Goal: Task Accomplishment & Management: Manage account settings

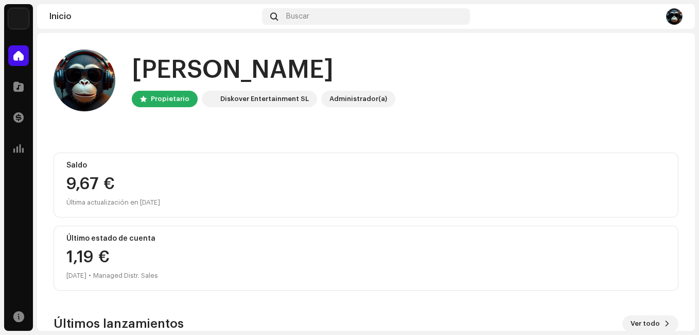
click at [674, 22] on img at bounding box center [674, 16] width 16 height 16
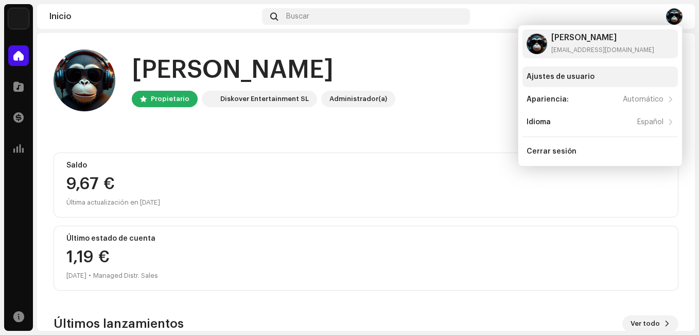
click at [549, 72] on div "Ajustes de usuario" at bounding box center [601, 76] width 156 height 21
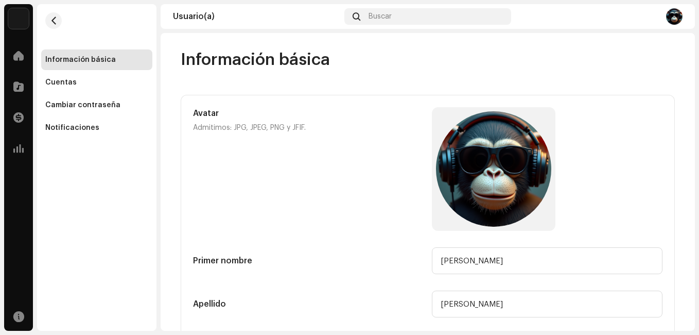
click at [678, 15] on img at bounding box center [674, 16] width 16 height 16
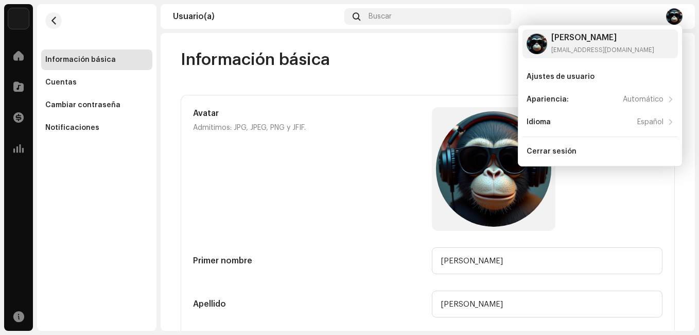
drag, startPoint x: 558, startPoint y: 146, endPoint x: 385, endPoint y: 152, distance: 172.7
click at [558, 146] on div "Cerrar sesión" at bounding box center [601, 151] width 156 height 21
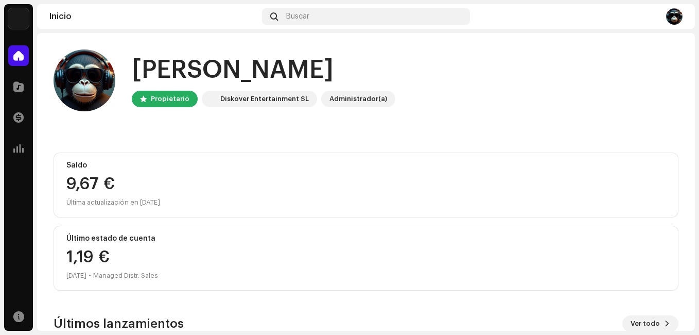
click at [674, 19] on img at bounding box center [674, 16] width 16 height 16
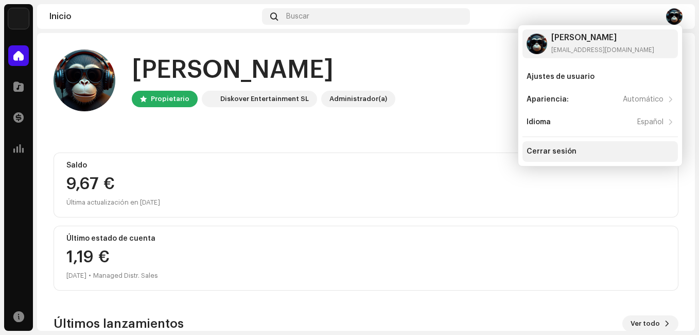
click at [557, 153] on div "Cerrar sesión" at bounding box center [552, 151] width 50 height 8
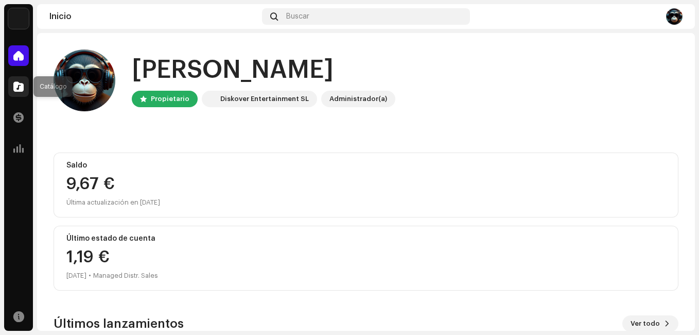
click at [22, 88] on span at bounding box center [18, 86] width 10 height 8
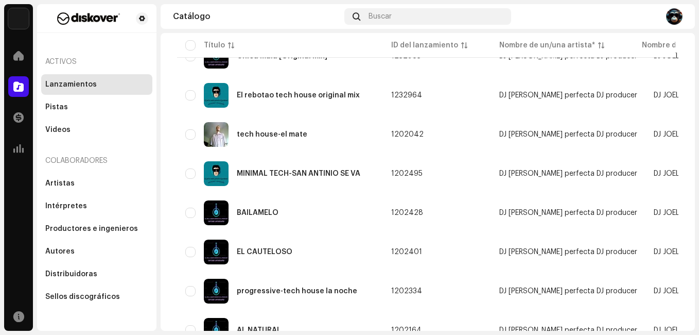
scroll to position [723, 0]
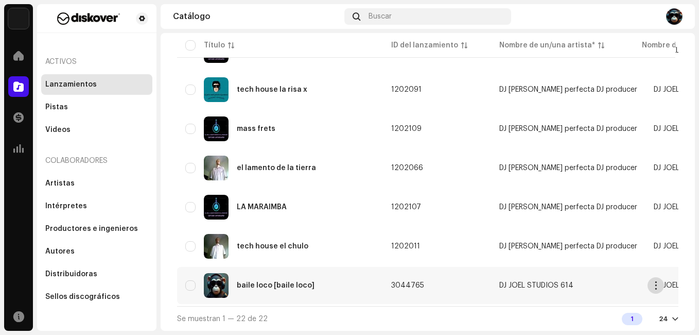
click at [656, 283] on span "button" at bounding box center [657, 285] width 8 height 8
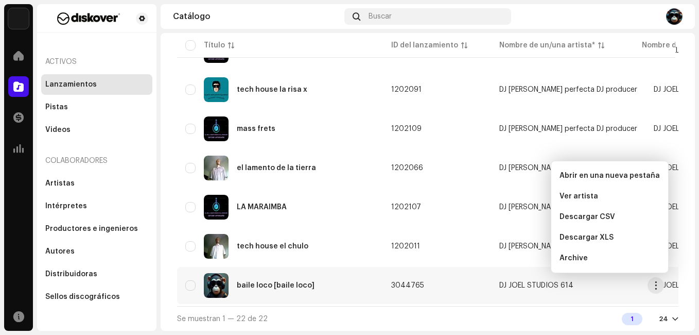
click at [86, 86] on div "Lanzamientos" at bounding box center [71, 84] width 52 height 8
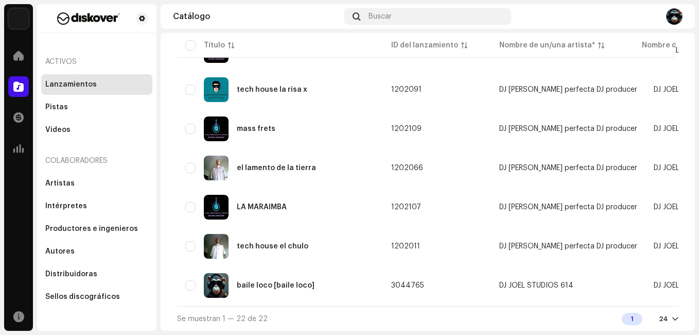
scroll to position [723, 0]
click at [64, 107] on div "Pistas" at bounding box center [56, 107] width 23 height 8
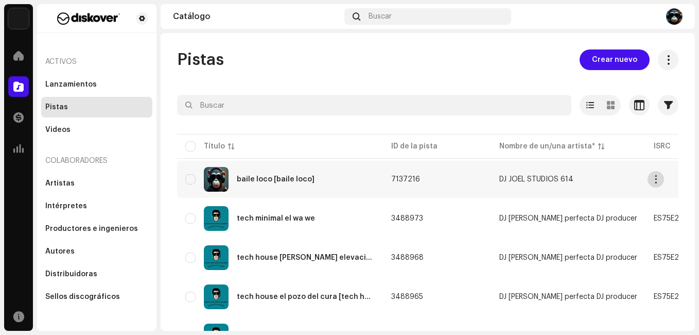
click at [657, 181] on span "button" at bounding box center [657, 179] width 8 height 8
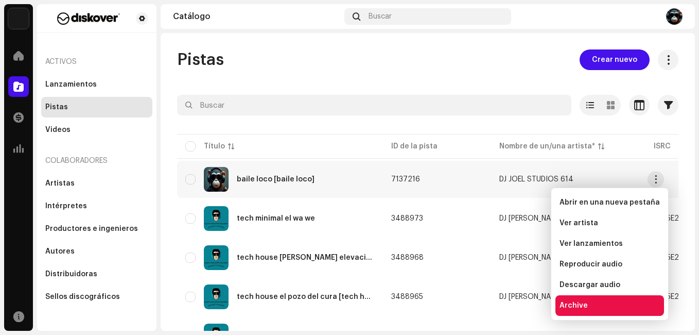
click at [578, 305] on span "Archive" at bounding box center [574, 305] width 28 height 8
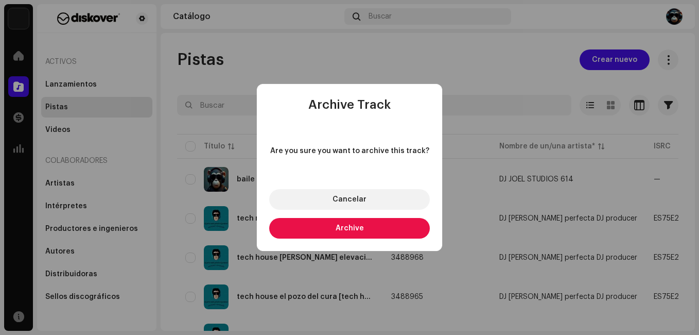
click at [362, 228] on span "Archive" at bounding box center [350, 228] width 28 height 7
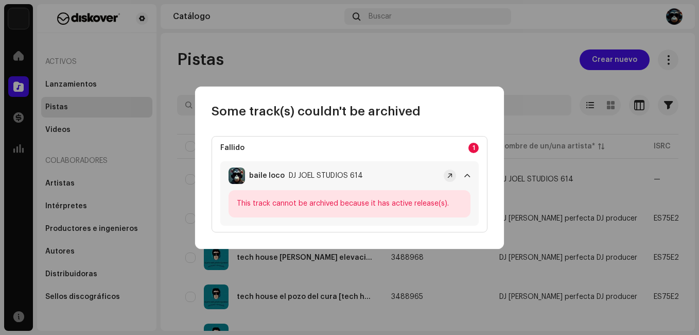
click at [468, 176] on span at bounding box center [468, 176] width 6 height 8
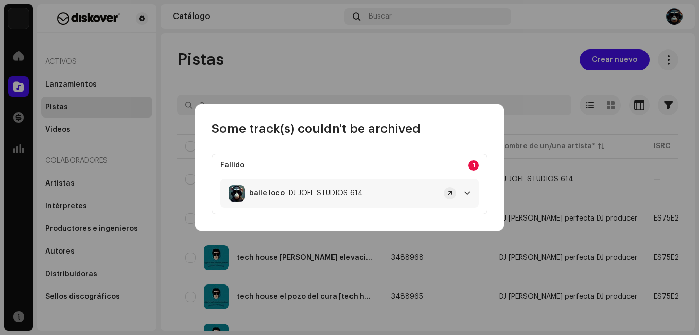
click at [469, 193] on span at bounding box center [468, 193] width 6 height 8
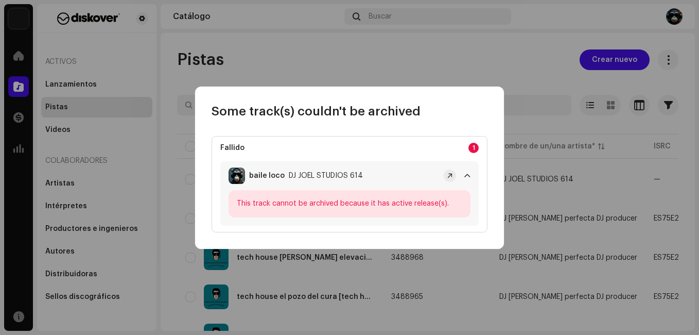
click at [370, 204] on div "This track cannot be archived because it has active release(s)." at bounding box center [350, 203] width 242 height 27
click at [465, 173] on span at bounding box center [468, 176] width 6 height 8
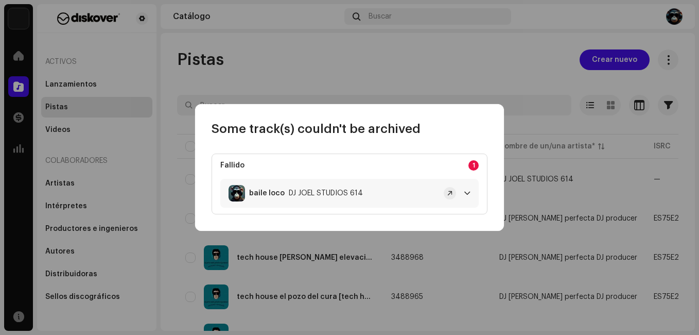
click at [467, 191] on span at bounding box center [468, 193] width 6 height 8
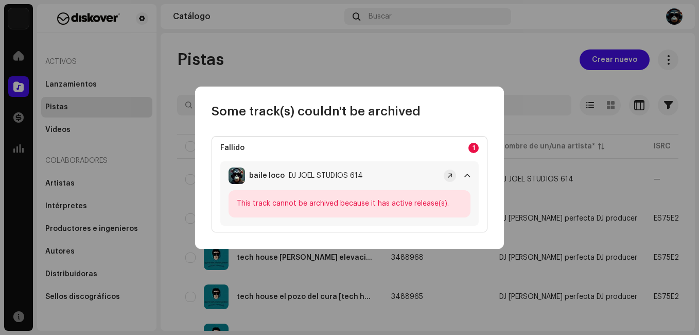
click at [465, 176] on span at bounding box center [468, 176] width 6 height 8
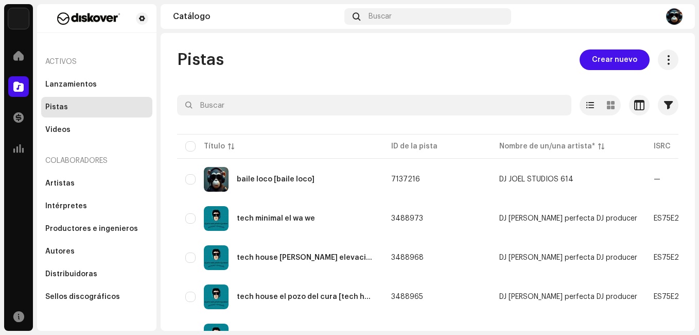
click at [491, 88] on div "Some track(s) couldn't be archived Fallido 1 baile loco DJ JOEL STUDIOS 614 Thi…" at bounding box center [349, 167] width 699 height 335
click at [674, 15] on img at bounding box center [674, 16] width 16 height 16
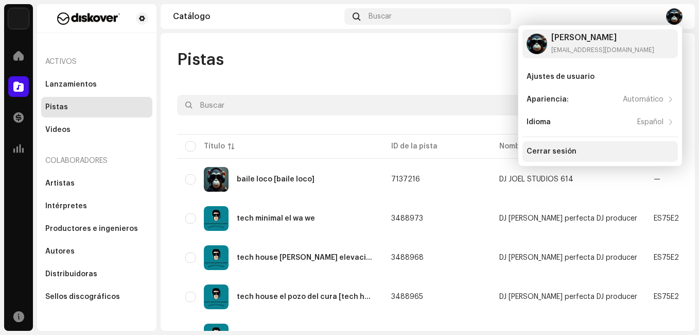
click at [535, 145] on div "Cerrar sesión" at bounding box center [601, 151] width 156 height 21
